Goal: Find specific page/section: Find specific page/section

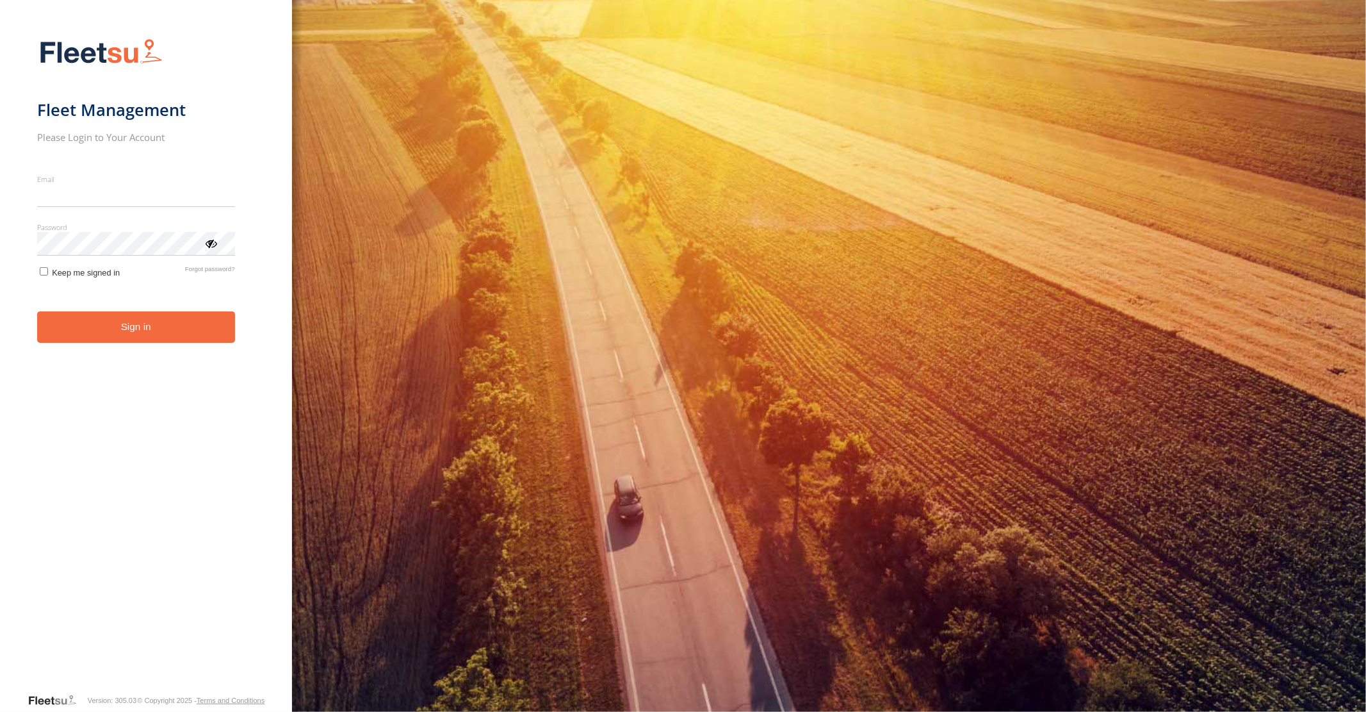
type input "**********"
click at [129, 338] on button "Sign in" at bounding box center [136, 326] width 198 height 31
click at [138, 329] on button "Sign in" at bounding box center [136, 326] width 198 height 31
